Goal: Task Accomplishment & Management: Manage account settings

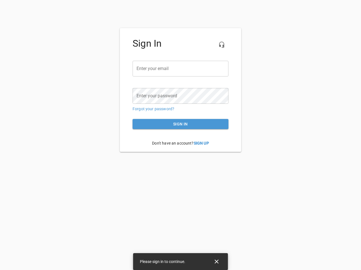
click at [221, 45] on icon "button" at bounding box center [221, 44] width 7 height 7
click at [180, 69] on input "email" at bounding box center [180, 69] width 96 height 16
click at [216, 262] on icon "Close" at bounding box center [216, 262] width 4 height 4
